Goal: Task Accomplishment & Management: Use online tool/utility

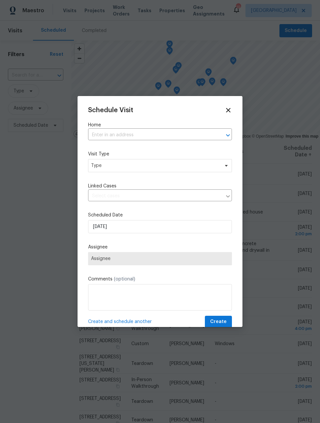
click at [191, 138] on input "text" at bounding box center [150, 135] width 125 height 10
type input "[PERSON_NAME]"
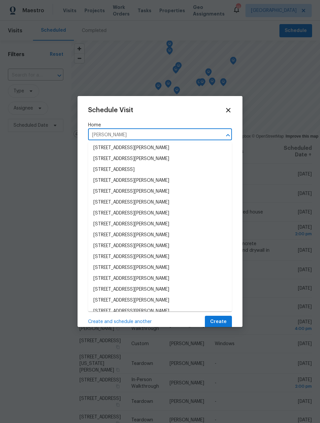
scroll to position [23, 0]
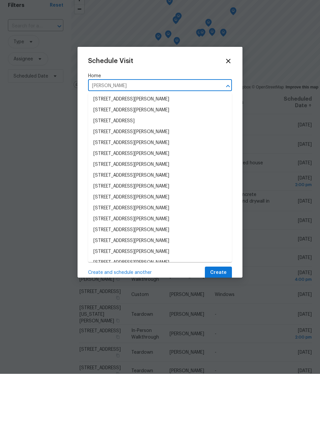
click at [188, 296] on li "[STREET_ADDRESS][PERSON_NAME]" at bounding box center [160, 301] width 144 height 11
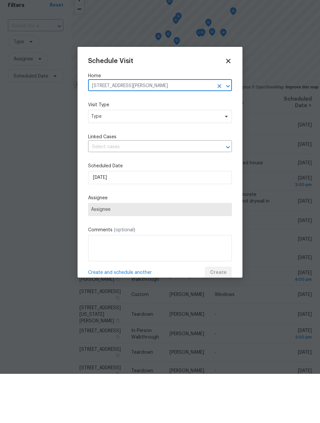
scroll to position [21, 0]
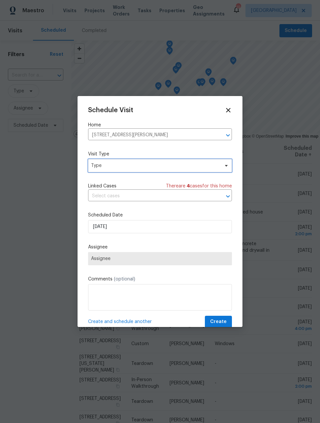
click at [211, 172] on span "Type" at bounding box center [160, 165] width 144 height 13
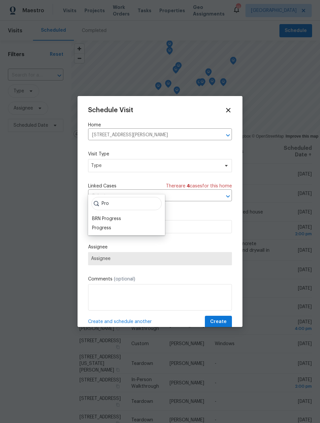
type input "Pro"
click at [108, 225] on div "Progress" at bounding box center [101, 228] width 19 height 7
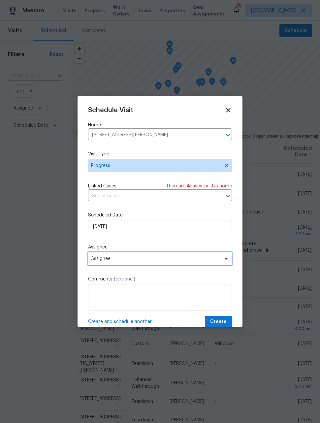
click at [160, 265] on span "Assignee" at bounding box center [160, 258] width 144 height 13
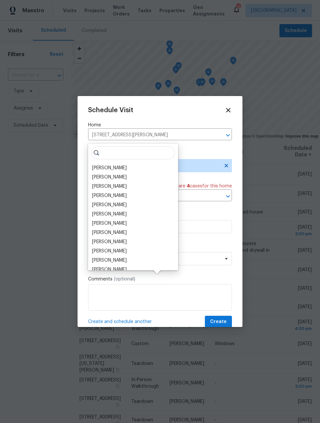
click at [116, 163] on div "[PERSON_NAME]" at bounding box center [133, 167] width 86 height 9
click at [111, 165] on div "[PERSON_NAME]" at bounding box center [109, 168] width 35 height 7
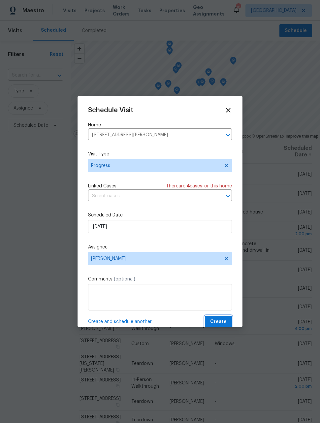
click at [222, 321] on span "Create" at bounding box center [218, 322] width 16 height 8
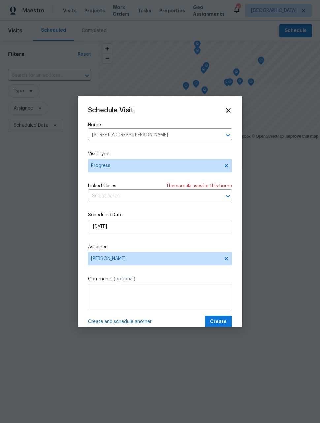
scroll to position [0, 0]
